Goal: Transaction & Acquisition: Purchase product/service

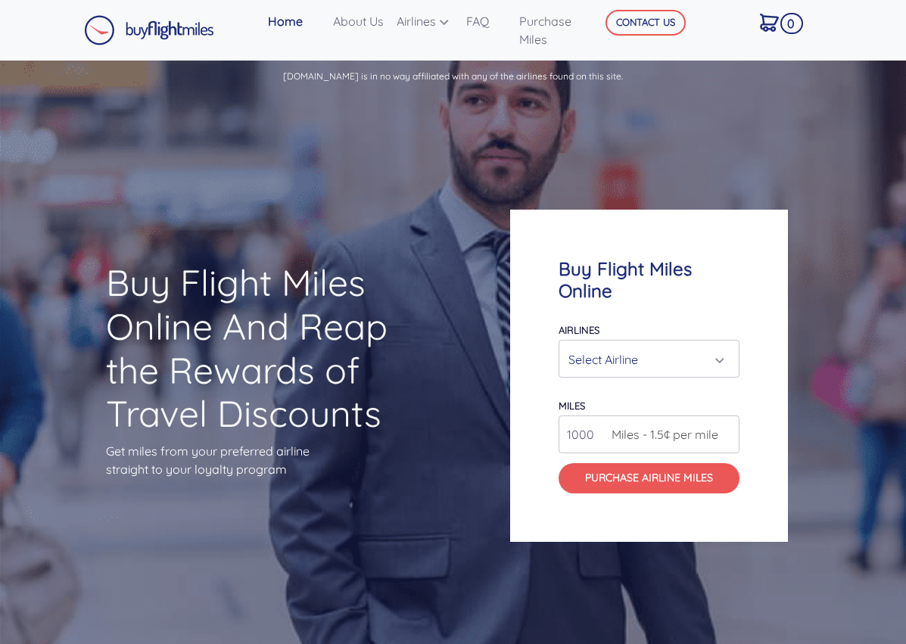
click at [656, 360] on div "Select Airline" at bounding box center [645, 359] width 152 height 29
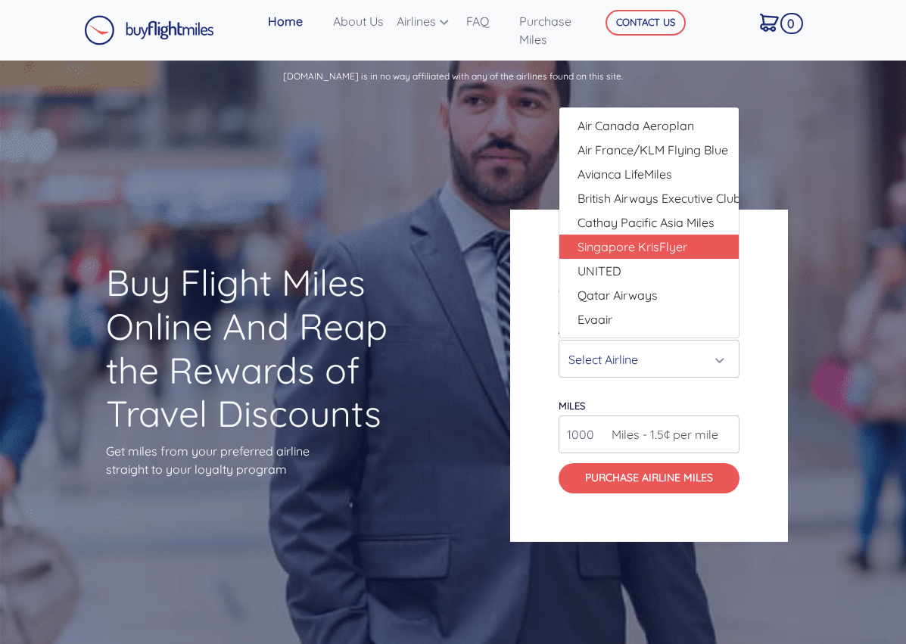
click at [650, 253] on span "Singapore KrisFlyer" at bounding box center [633, 247] width 110 height 18
select select "Singapore KrisFlyer"
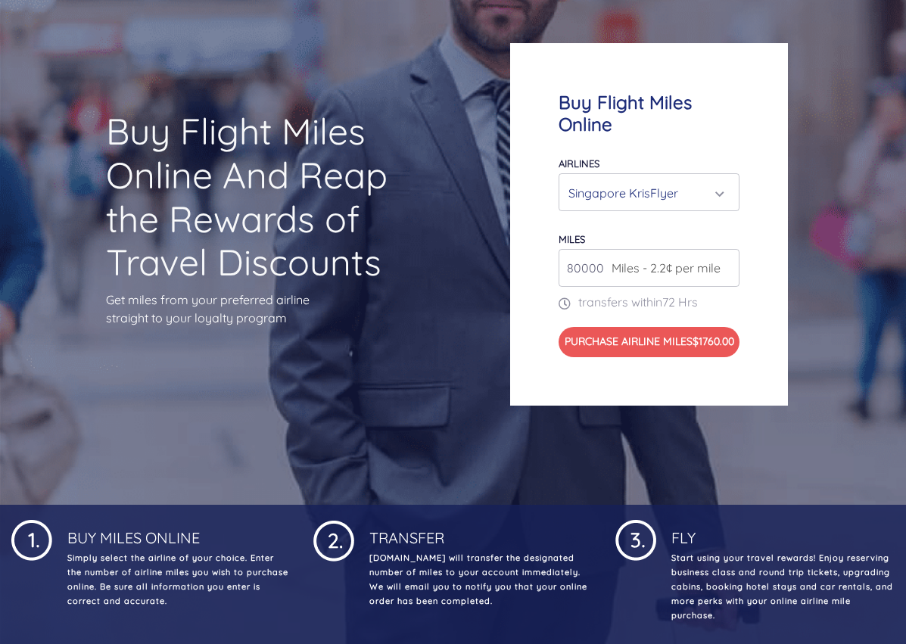
scroll to position [105, 0]
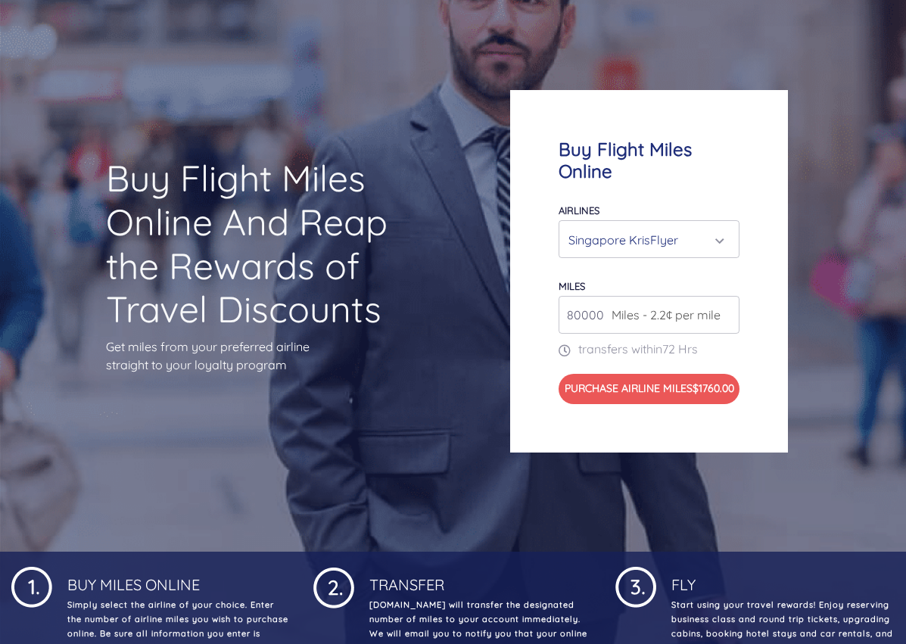
click at [700, 310] on span "Miles - 2.2¢ per mile" at bounding box center [662, 315] width 117 height 18
drag, startPoint x: 662, startPoint y: 301, endPoint x: 599, endPoint y: 304, distance: 63.0
click at [599, 304] on div "80000 Miles - 2.2¢ per mile" at bounding box center [649, 315] width 181 height 38
drag, startPoint x: 589, startPoint y: 305, endPoint x: 572, endPoint y: 307, distance: 17.6
click at [572, 307] on input "80000" at bounding box center [649, 315] width 181 height 38
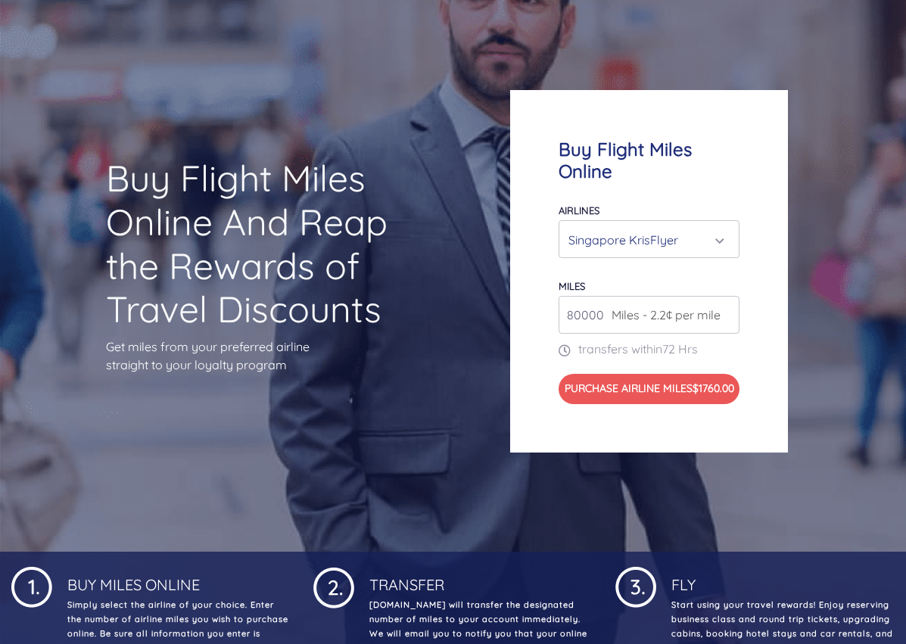
click at [613, 307] on span "Miles - 2.2¢ per mile" at bounding box center [662, 315] width 117 height 18
click at [726, 302] on input "81000" at bounding box center [649, 315] width 181 height 38
click at [726, 302] on input "82000" at bounding box center [649, 315] width 181 height 38
click at [728, 306] on input "83000" at bounding box center [649, 315] width 181 height 38
click at [725, 310] on input "82000" at bounding box center [649, 315] width 181 height 38
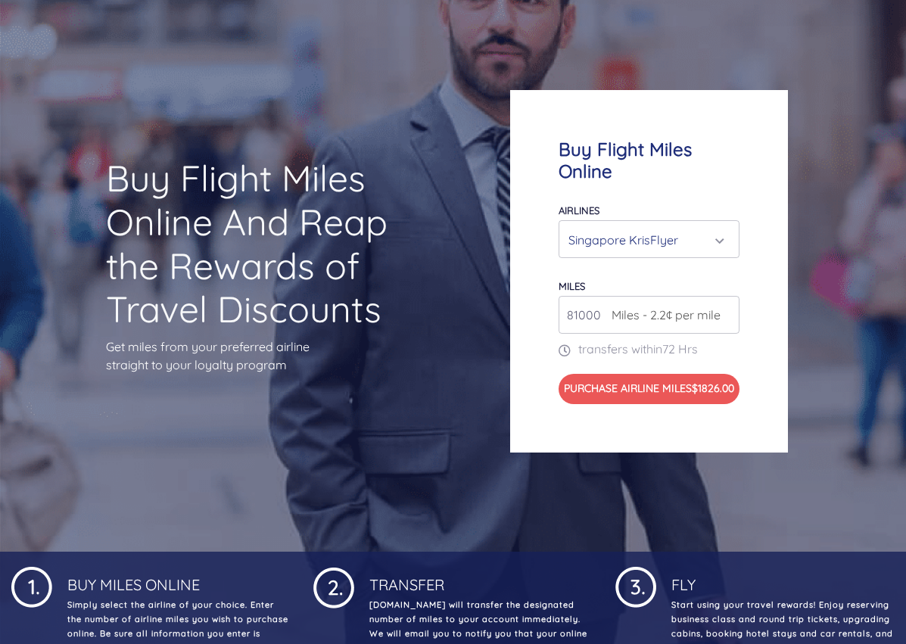
click at [725, 310] on input "81000" at bounding box center [649, 315] width 181 height 38
click at [725, 318] on input "81000" at bounding box center [649, 315] width 181 height 38
click at [733, 307] on input "81000" at bounding box center [649, 315] width 181 height 38
type input "80000"
click at [729, 310] on input "80000" at bounding box center [649, 315] width 181 height 38
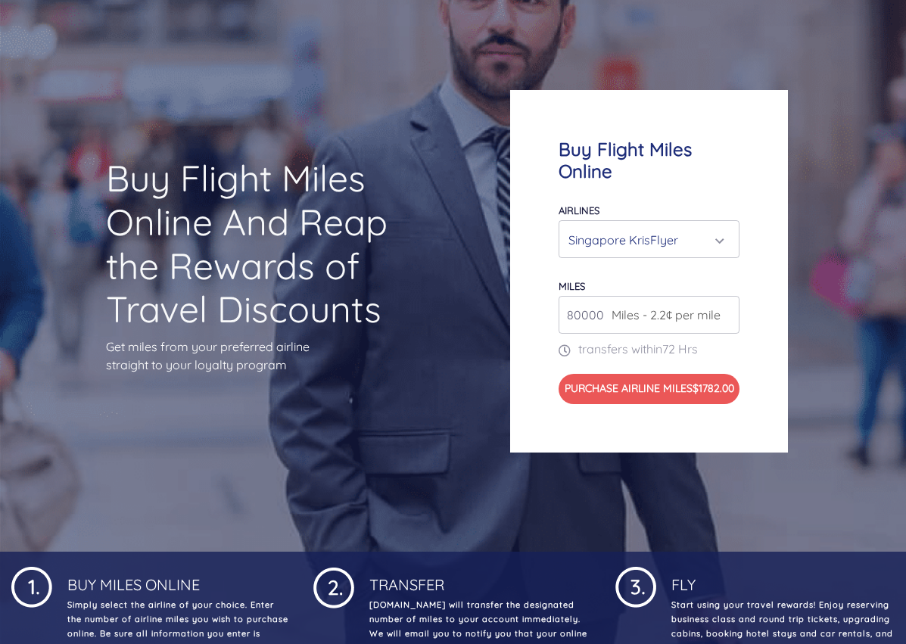
click at [729, 310] on input "80000" at bounding box center [649, 315] width 181 height 38
click at [727, 310] on input "80000" at bounding box center [649, 315] width 181 height 38
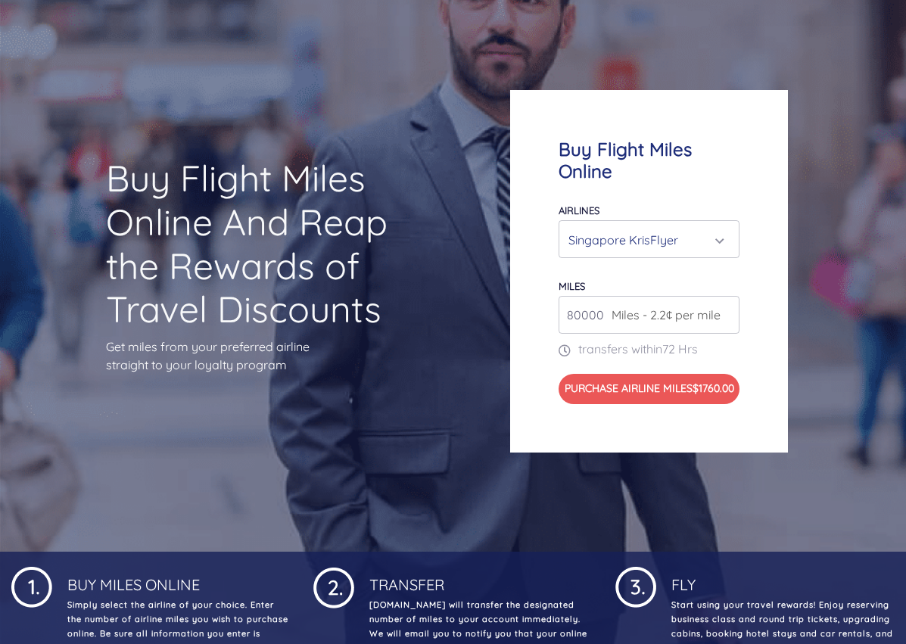
click at [727, 310] on input "80000" at bounding box center [649, 315] width 181 height 38
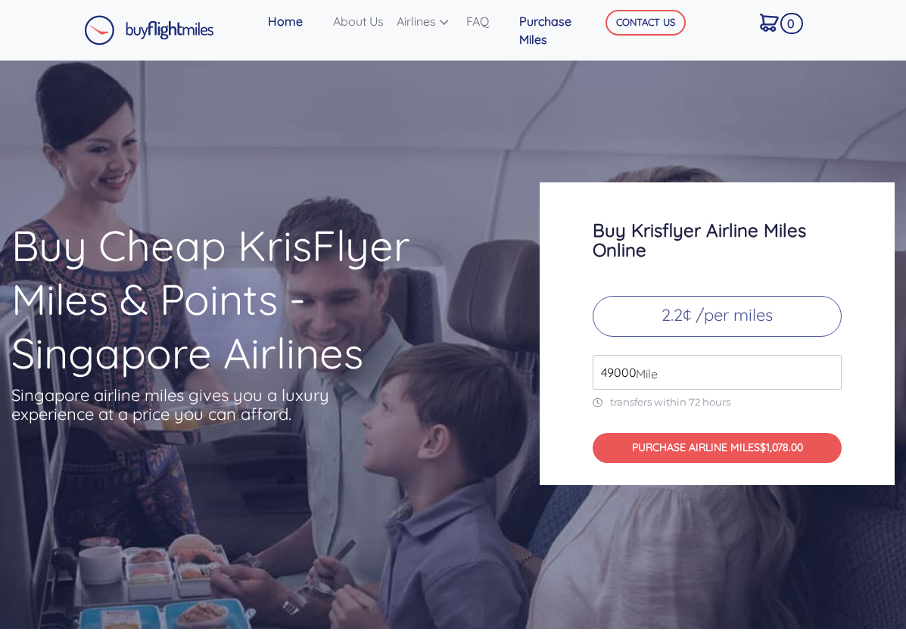
click at [566, 32] on link "Purchase Miles" at bounding box center [554, 30] width 83 height 48
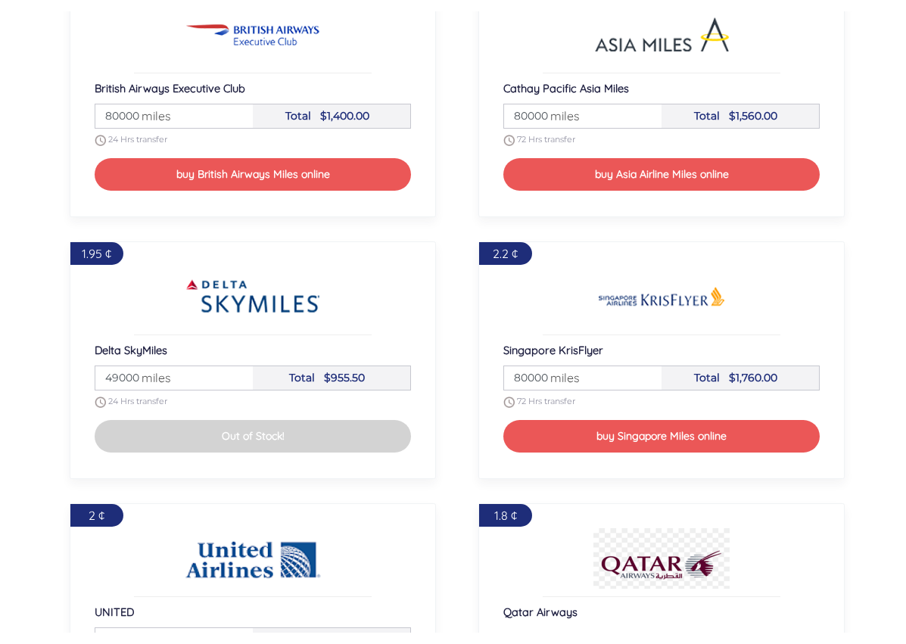
scroll to position [1952, 0]
